Goal: Check status

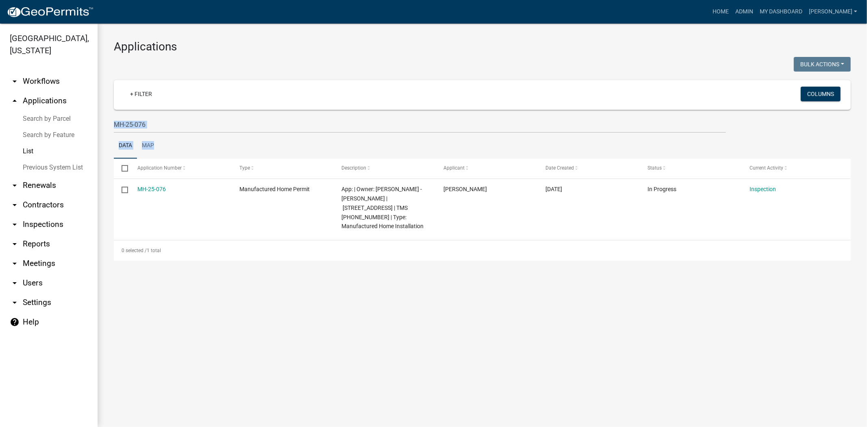
drag, startPoint x: 0, startPoint y: 0, endPoint x: 167, endPoint y: 123, distance: 207.4
click at [129, 122] on wm-datatable "Bulk Actions Void Expire Lock Withdraw + Filter Columns MH-25-076 Data Map Sele…" at bounding box center [482, 159] width 737 height 204
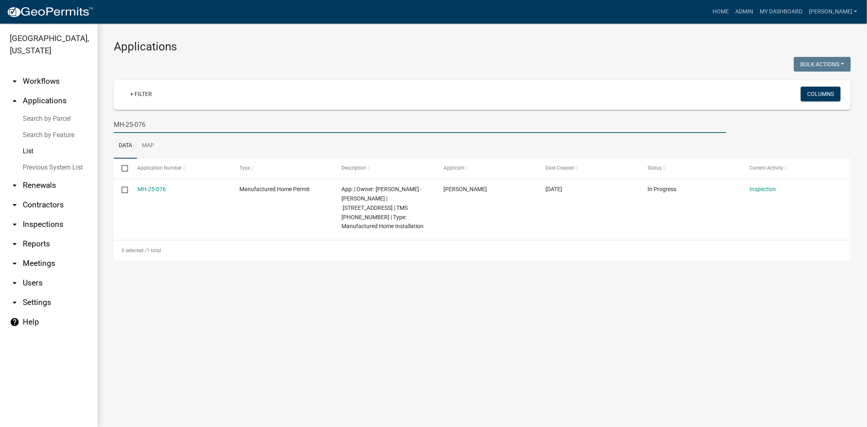
drag, startPoint x: 172, startPoint y: 123, endPoint x: 70, endPoint y: 122, distance: 102.5
click at [70, 122] on div "Jasper County, South Carolina arrow_drop_down Workflows List arrow_drop_up Appl…" at bounding box center [433, 225] width 867 height 403
type input "428177"
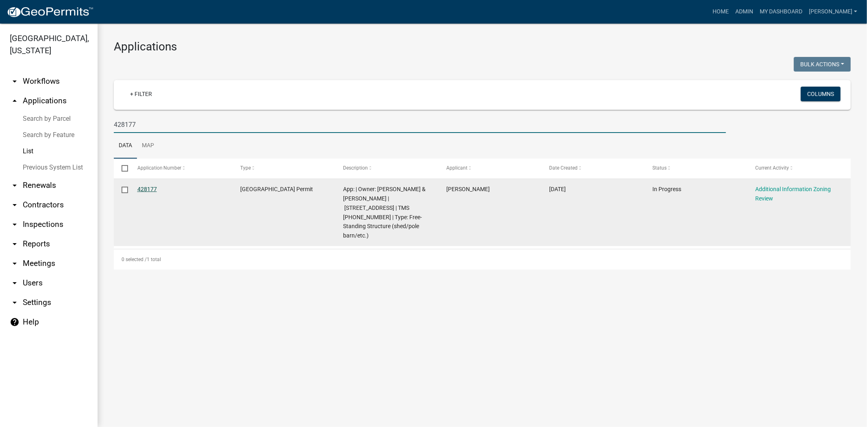
click at [144, 188] on link "428177" at bounding box center [147, 189] width 20 height 7
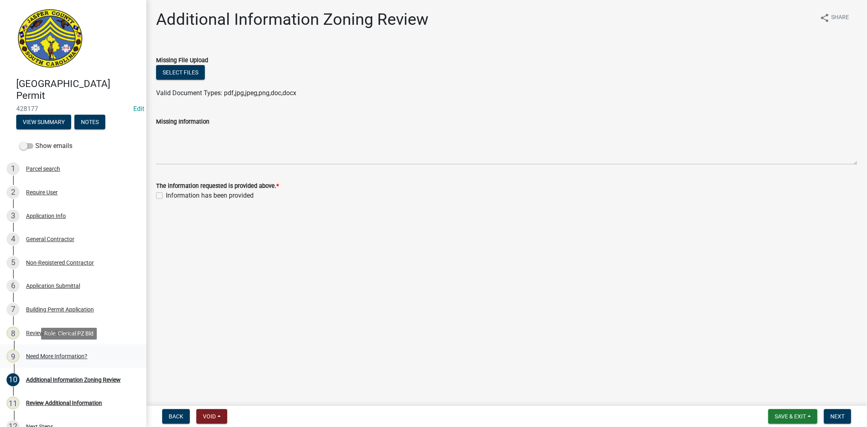
click at [79, 359] on div "9 Need More Information?" at bounding box center [70, 356] width 127 height 13
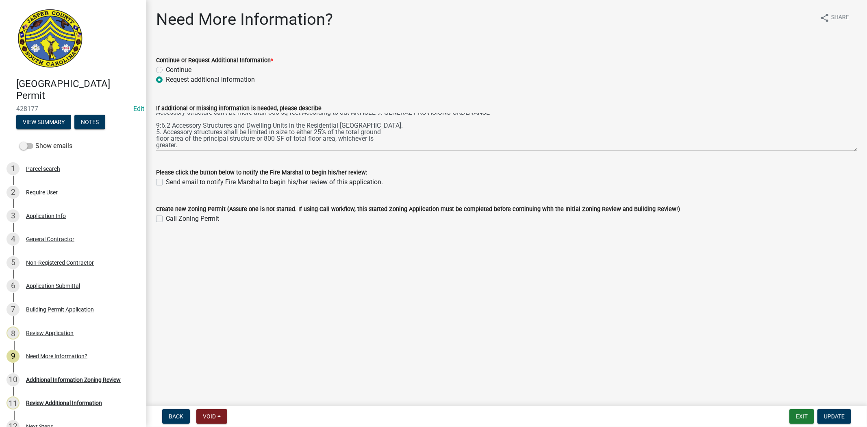
scroll to position [13, 0]
click at [800, 415] on button "Exit" at bounding box center [802, 416] width 25 height 15
